Goal: Use online tool/utility

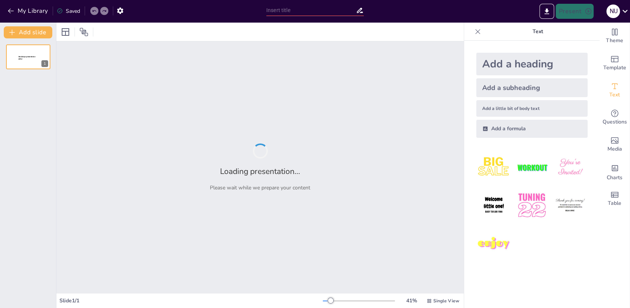
type input "Imported TaeguTec_Turning_Tools_Presentation.pptx"
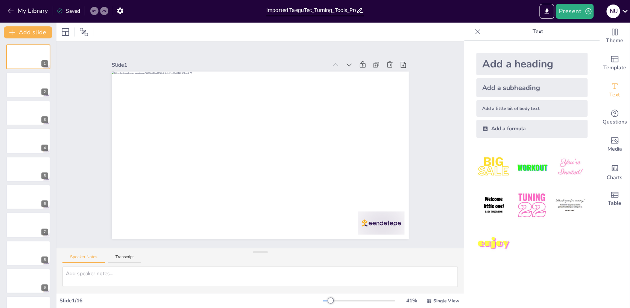
click at [499, 156] on img at bounding box center [493, 167] width 35 height 35
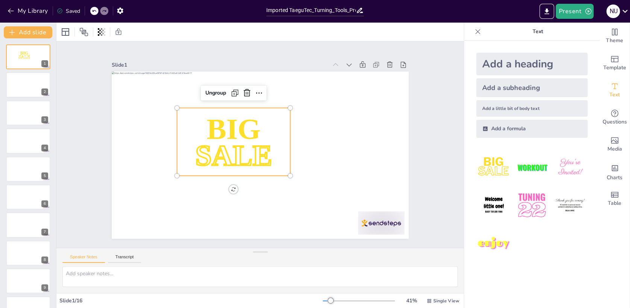
click at [528, 171] on img at bounding box center [531, 167] width 35 height 35
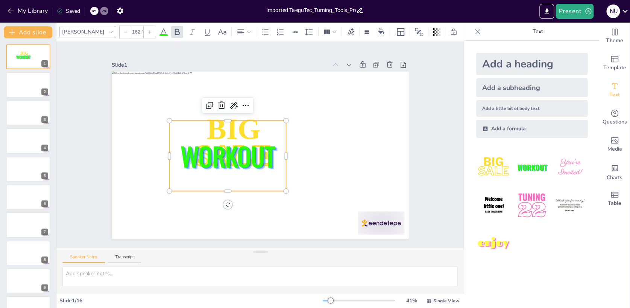
click at [572, 163] on img at bounding box center [569, 167] width 35 height 35
type input "162.7"
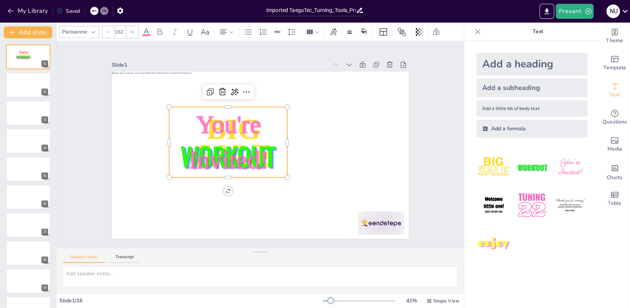
click at [494, 202] on img at bounding box center [493, 205] width 35 height 35
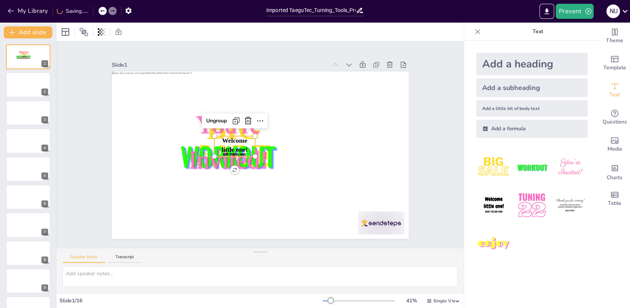
click at [494, 202] on img at bounding box center [493, 205] width 35 height 35
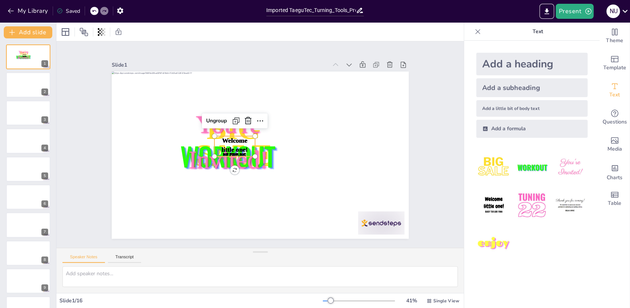
click at [494, 202] on img at bounding box center [493, 205] width 35 height 35
click at [472, 32] on div at bounding box center [478, 32] width 12 height 12
